Goal: Obtain resource: Obtain resource

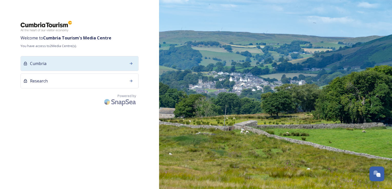
click at [68, 64] on div "Cumbria" at bounding box center [80, 63] width 118 height 15
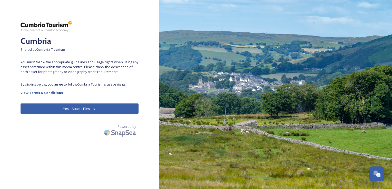
click at [82, 112] on button "Yes - Access Files" at bounding box center [80, 109] width 118 height 11
